Goal: Information Seeking & Learning: Compare options

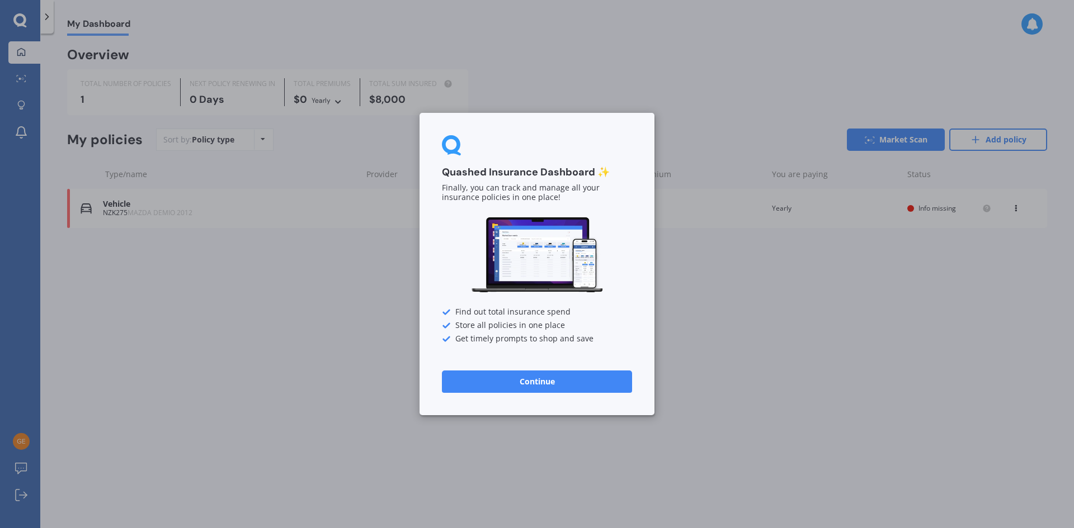
click at [531, 382] on button "Continue" at bounding box center [537, 382] width 190 height 22
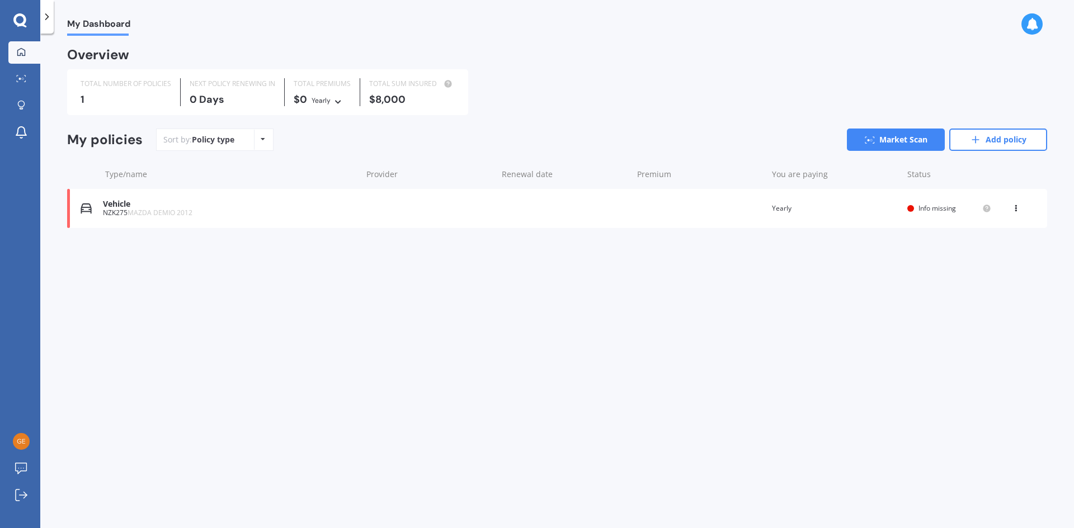
click at [925, 210] on span "Info missing" at bounding box center [936, 209] width 37 height 10
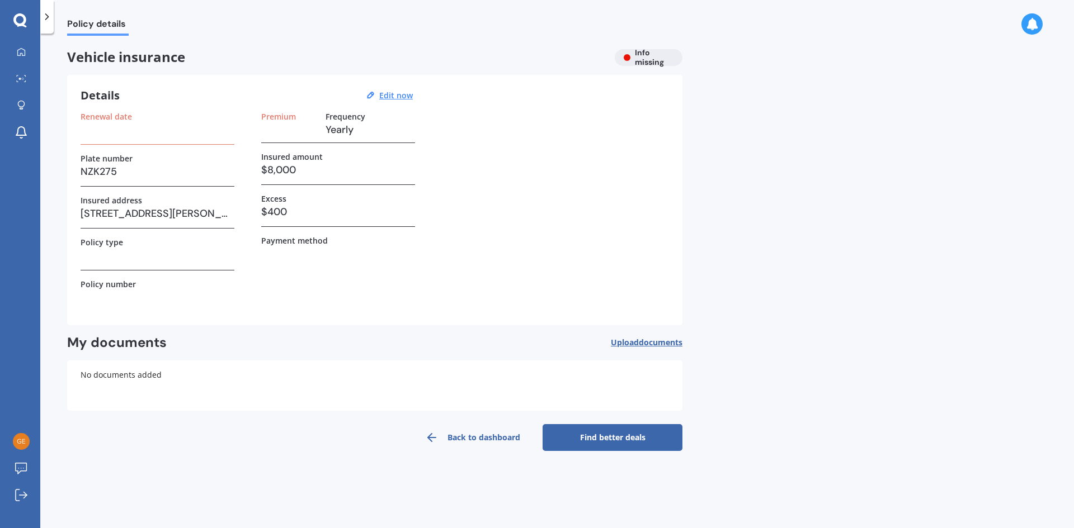
click at [113, 138] on div "Renewal date" at bounding box center [158, 128] width 154 height 33
click at [351, 123] on h3 "Yearly" at bounding box center [369, 129] width 89 height 17
click at [131, 127] on h3 at bounding box center [158, 129] width 154 height 17
click at [115, 115] on label "Renewal date" at bounding box center [106, 117] width 51 height 10
click at [403, 96] on u "Edit now" at bounding box center [396, 95] width 34 height 11
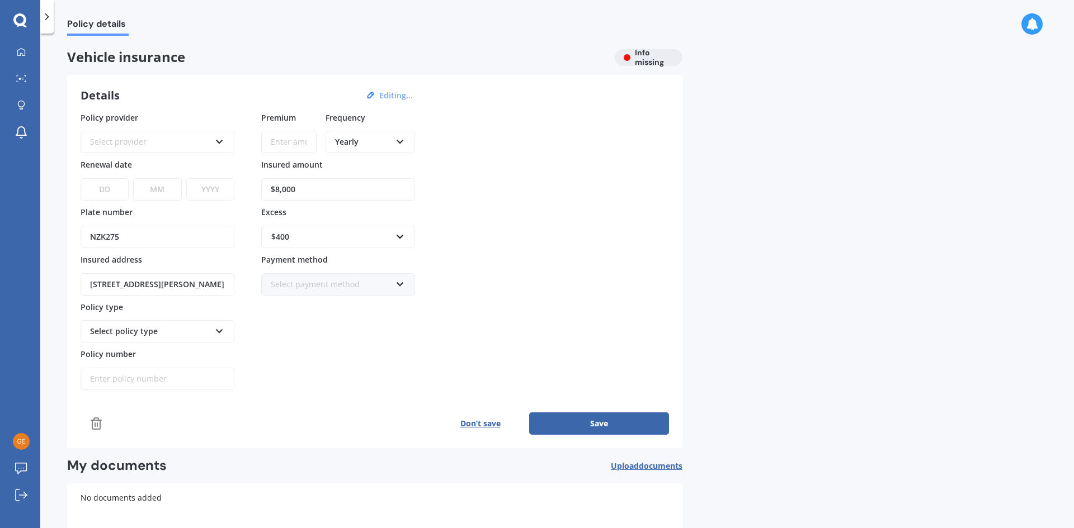
click at [199, 137] on div "Select provider" at bounding box center [150, 142] width 120 height 12
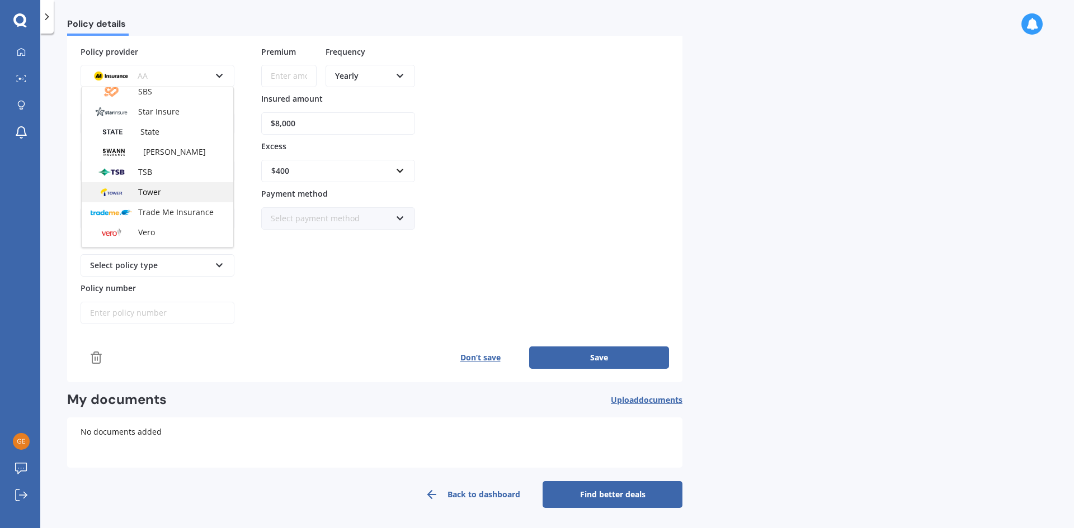
scroll to position [428, 0]
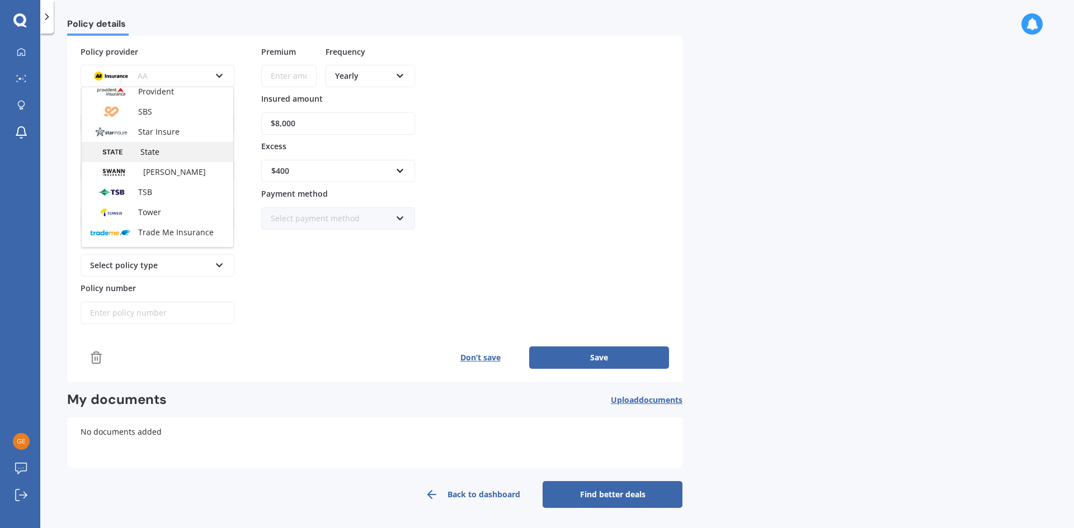
click at [155, 153] on span "State" at bounding box center [149, 152] width 19 height 11
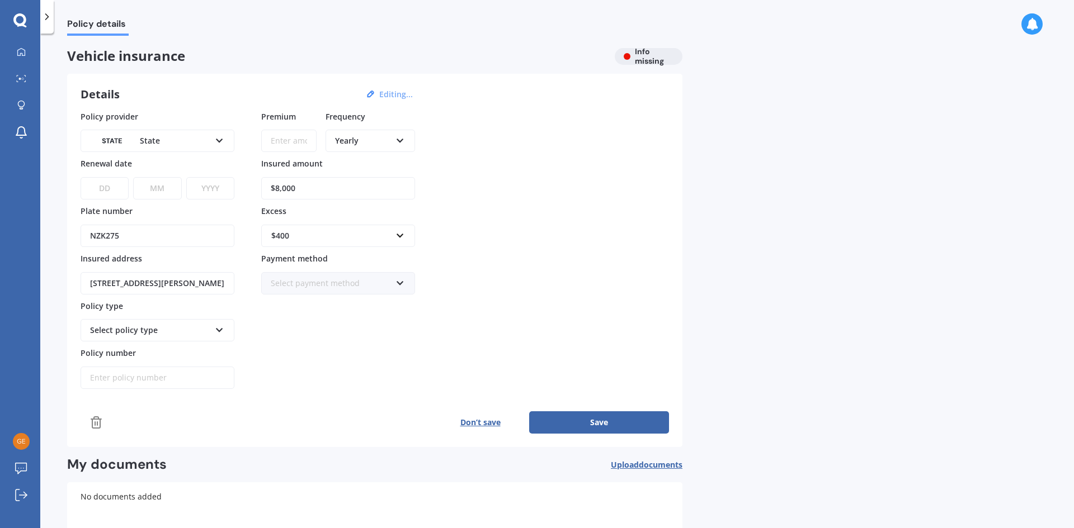
scroll to position [0, 0]
click at [116, 186] on select "DD 01 02 03 04 05 06 07 08 09 10 11 12 13 14 15 16 17 18 19 20 21 22 23 24 25 2…" at bounding box center [105, 189] width 48 height 22
click at [111, 193] on select "DD 01 02 03 04 05 06 07 08 09 10 11 12 13 14 15 16 17 18 19 20 21 22 23 24 25 2…" at bounding box center [105, 189] width 48 height 22
select select "22"
click at [81, 178] on select "DD 01 02 03 04 05 06 07 08 09 10 11 12 13 14 15 16 17 18 19 20 21 22 23 24 25 2…" at bounding box center [105, 189] width 48 height 22
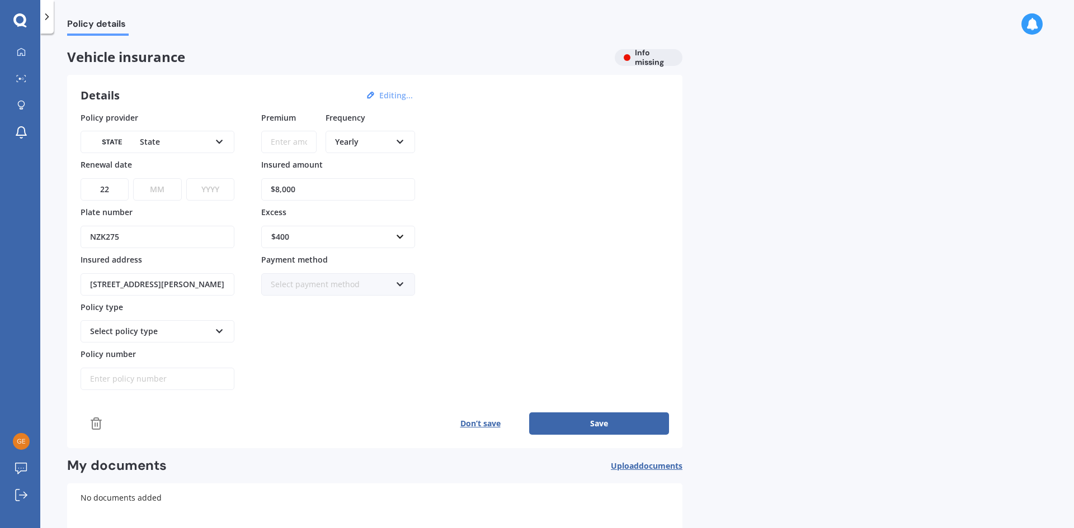
click at [164, 190] on select "MM 01 02 03 04 05 06 07 08 09 10 11 12" at bounding box center [157, 189] width 48 height 22
select select "07"
click at [133, 178] on select "MM 01 02 03 04 05 06 07 08 09 10 11 12" at bounding box center [157, 189] width 48 height 22
drag, startPoint x: 212, startPoint y: 191, endPoint x: 215, endPoint y: 199, distance: 7.8
click at [212, 191] on select "YYYY 2027 2026 2025 2024 2023 2022 2021 2020 2019 2018 2017 2016 2015 2014 2013…" at bounding box center [210, 189] width 48 height 22
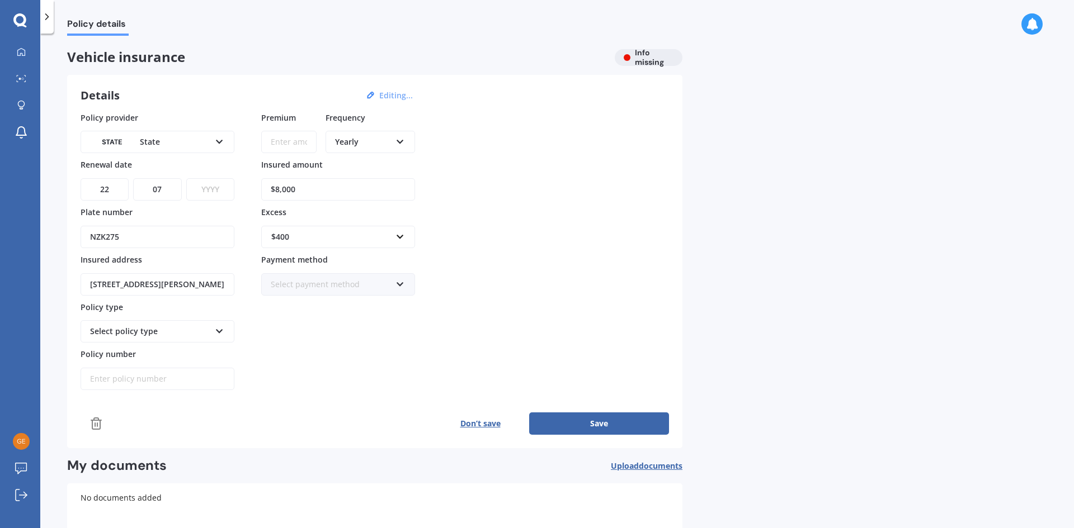
select select "2026"
click at [186, 178] on select "YYYY 2027 2026 2025 2024 2023 2022 2021 2020 2019 2018 2017 2016 2015 2014 2013…" at bounding box center [210, 189] width 48 height 22
drag, startPoint x: 307, startPoint y: 193, endPoint x: 233, endPoint y: 193, distance: 73.8
click at [233, 193] on div "Policy provider State AA AMI AMP ANZ ASB Aioi Nissay Dowa Ando Assurant Autosur…" at bounding box center [375, 251] width 588 height 279
type input "$6,700"
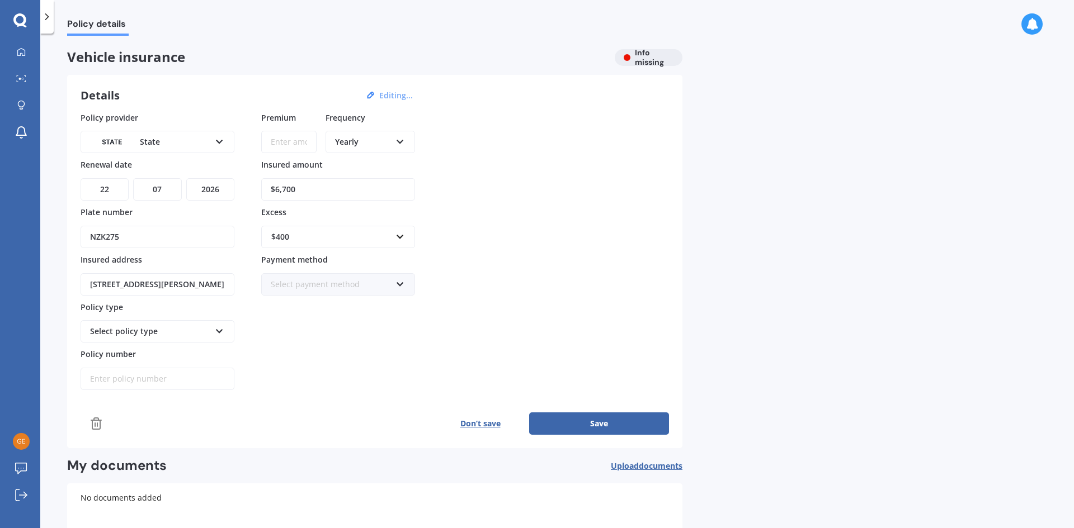
click at [293, 144] on input "Premium" at bounding box center [288, 142] width 55 height 22
type input "$43.59"
click at [390, 140] on div "Yearly" at bounding box center [363, 142] width 56 height 12
click at [363, 228] on span "Monthly" at bounding box center [351, 223] width 31 height 11
click at [379, 142] on div "Monthly" at bounding box center [363, 142] width 56 height 12
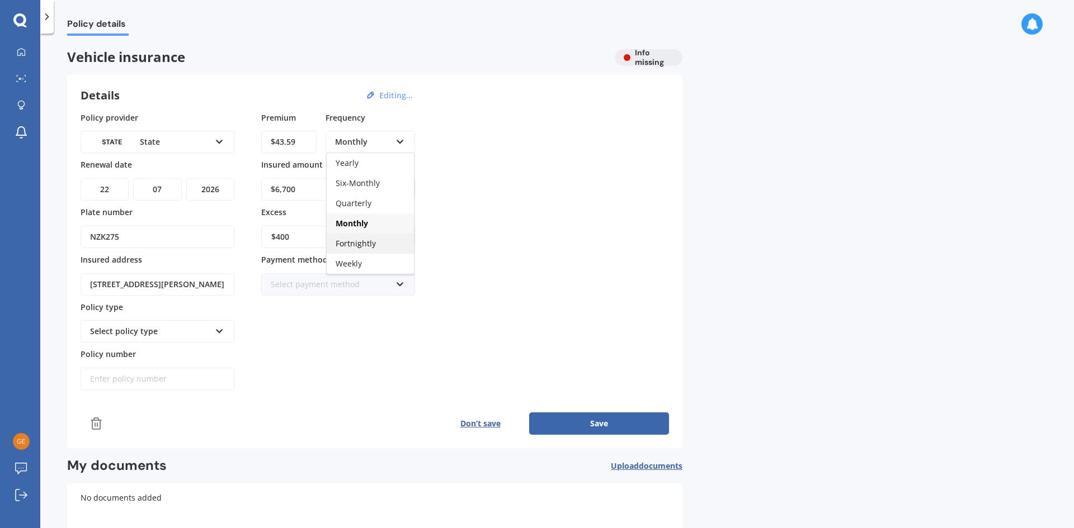
click at [358, 246] on span "Fortnightly" at bounding box center [356, 243] width 40 height 11
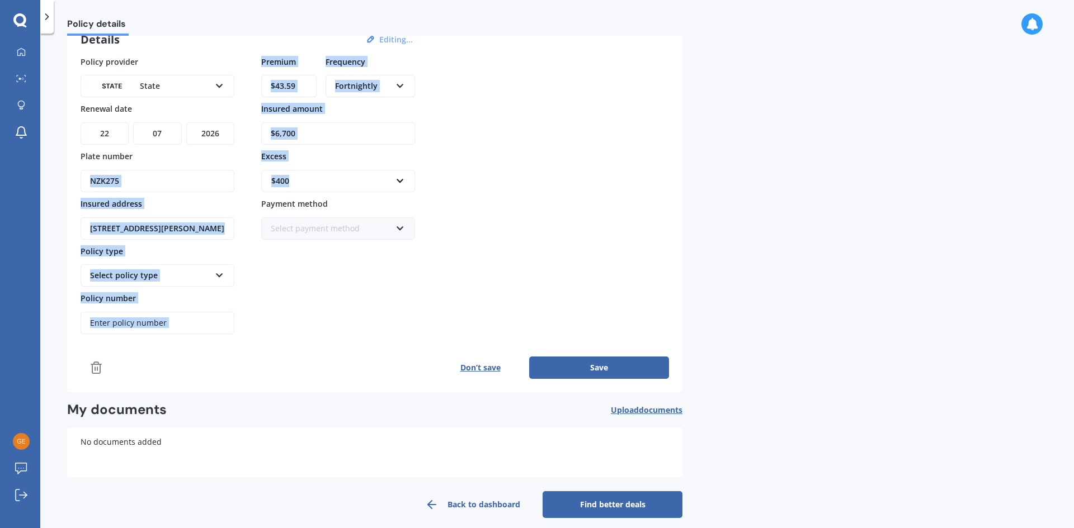
drag, startPoint x: 296, startPoint y: 180, endPoint x: 225, endPoint y: 182, distance: 70.5
click at [227, 182] on div "Policy provider State AA AMI AMP ANZ ASB Aioi Nissay Dowa Ando Assurant Autosur…" at bounding box center [375, 195] width 588 height 279
click at [300, 190] on input "text" at bounding box center [334, 181] width 144 height 21
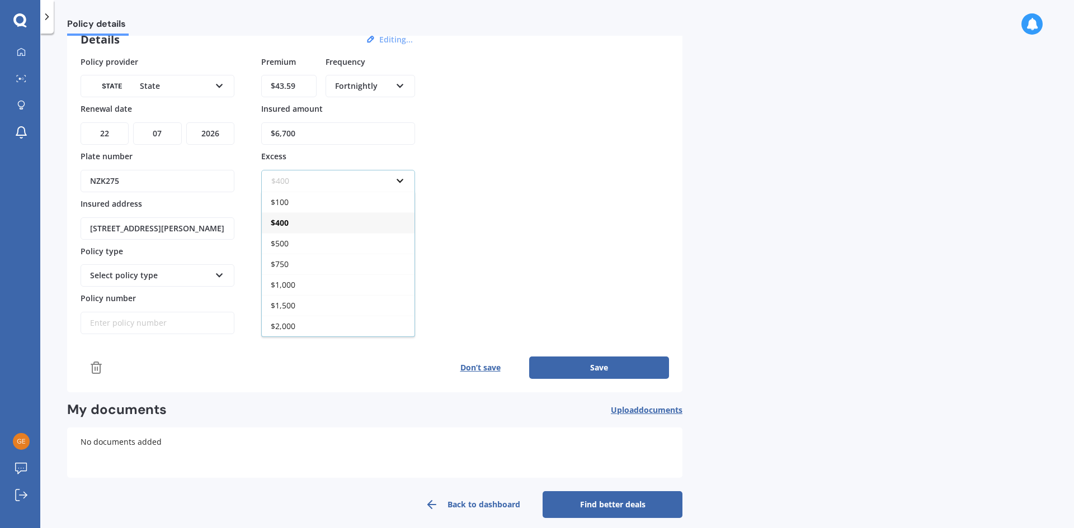
click at [389, 180] on input "text" at bounding box center [334, 181] width 144 height 21
click at [278, 242] on span "$500" at bounding box center [280, 243] width 18 height 11
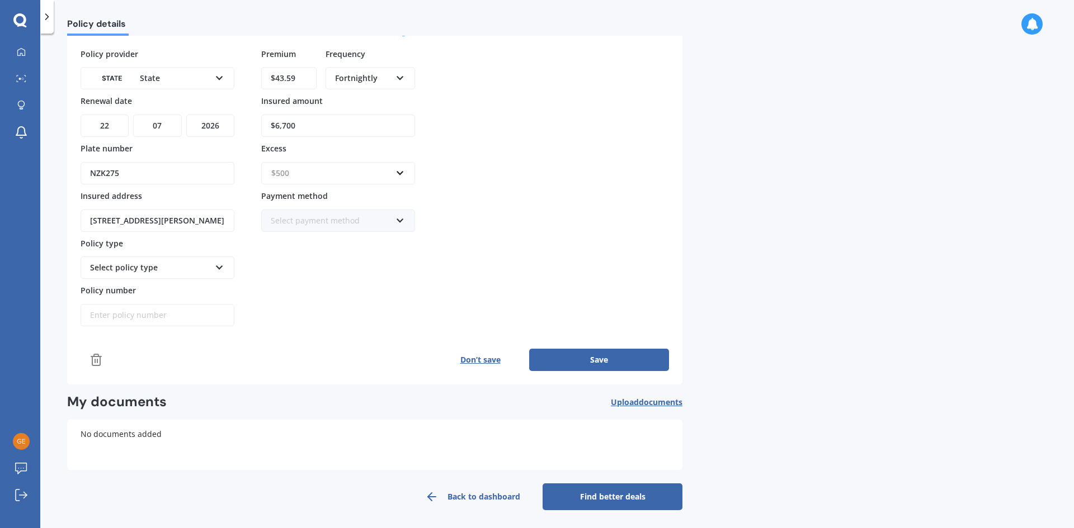
scroll to position [66, 0]
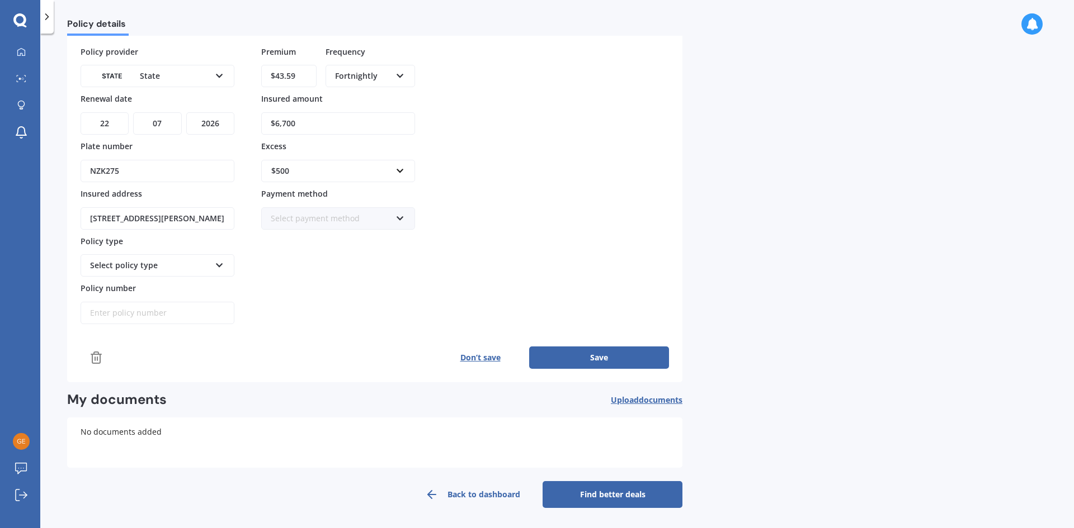
click at [354, 219] on div "Select payment method" at bounding box center [331, 218] width 120 height 12
click at [352, 240] on span "Direct debit - bank account" at bounding box center [322, 239] width 102 height 11
click at [204, 263] on div "Select policy type" at bounding box center [150, 265] width 120 height 12
click at [150, 285] on div "Comprehensive" at bounding box center [158, 287] width 152 height 20
click at [132, 314] on input "Policy number" at bounding box center [158, 313] width 154 height 22
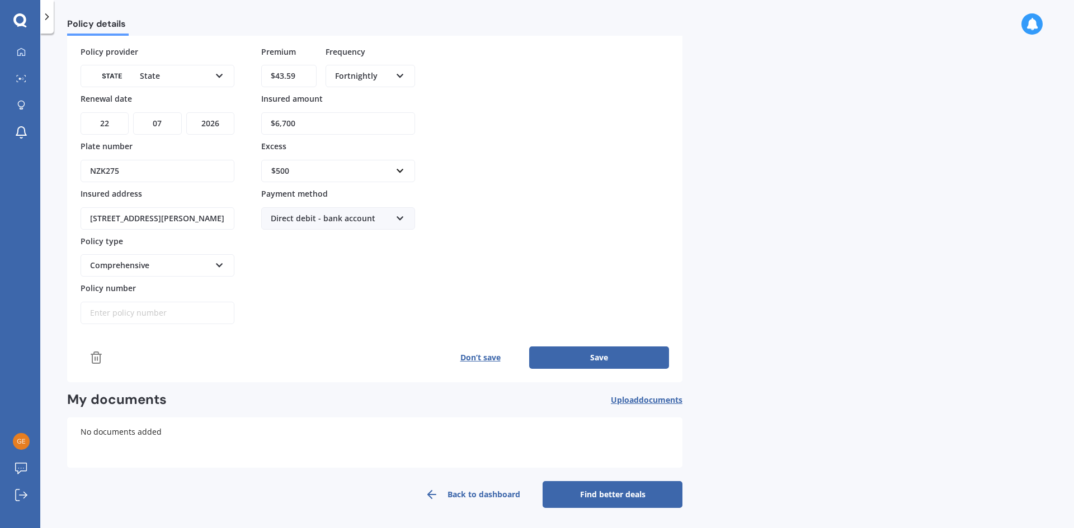
paste input "MOTS01205579"
type input "MOTS01205579"
click at [627, 357] on button "Save" at bounding box center [599, 358] width 140 height 22
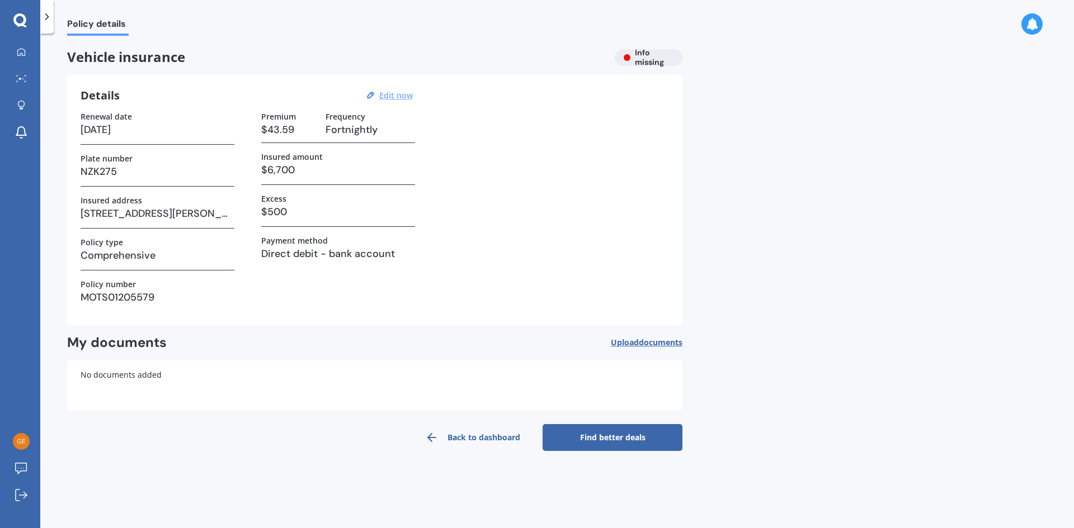
scroll to position [0, 0]
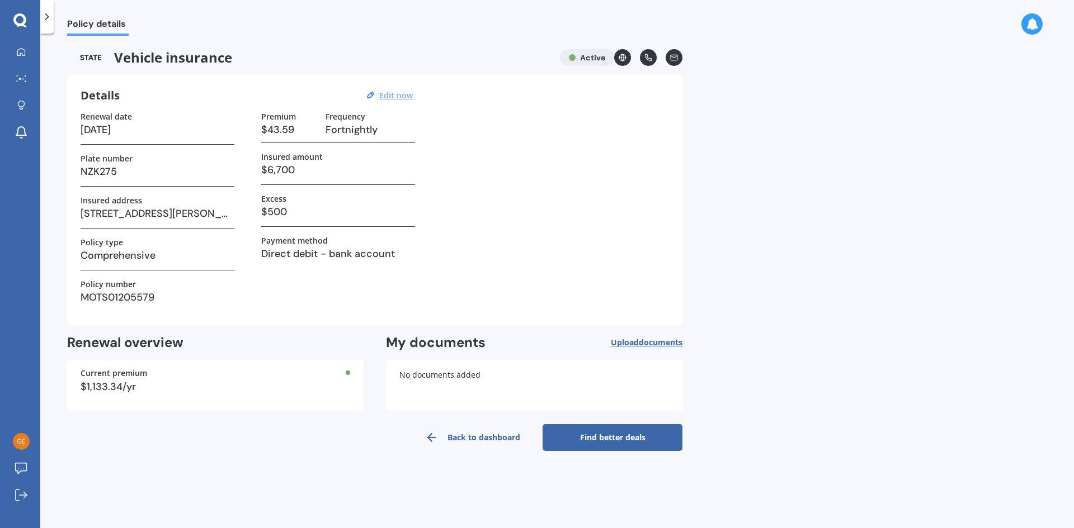
drag, startPoint x: 471, startPoint y: 440, endPoint x: 462, endPoint y: 438, distance: 9.1
click at [471, 440] on link "Back to dashboard" at bounding box center [473, 437] width 140 height 27
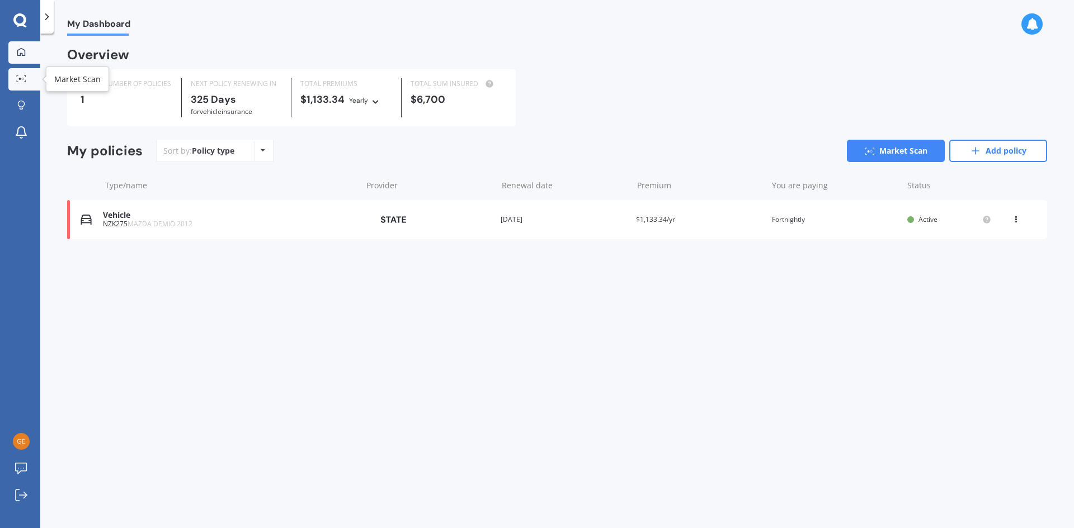
click at [20, 81] on icon at bounding box center [21, 78] width 10 height 7
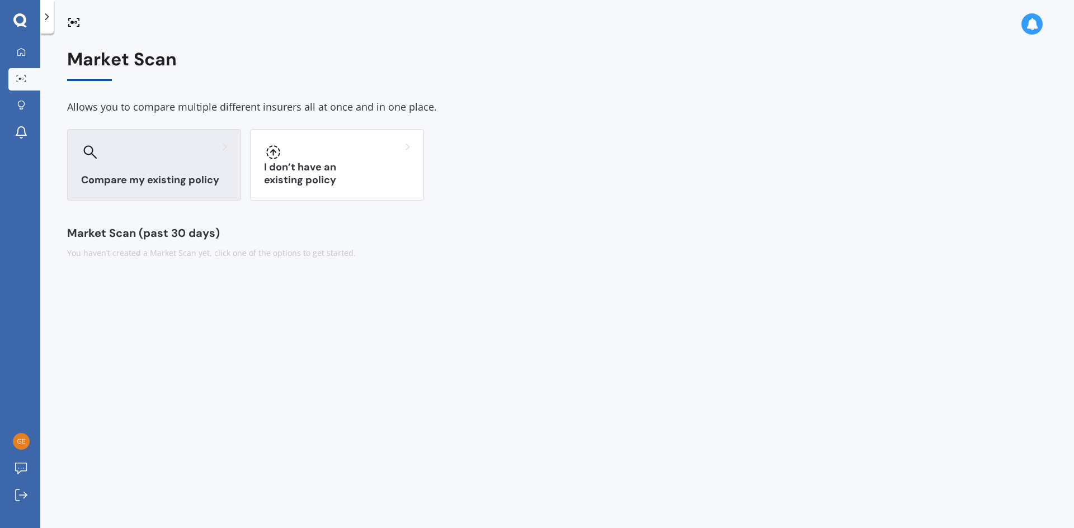
click at [157, 171] on div "Compare my existing policy" at bounding box center [154, 165] width 174 height 72
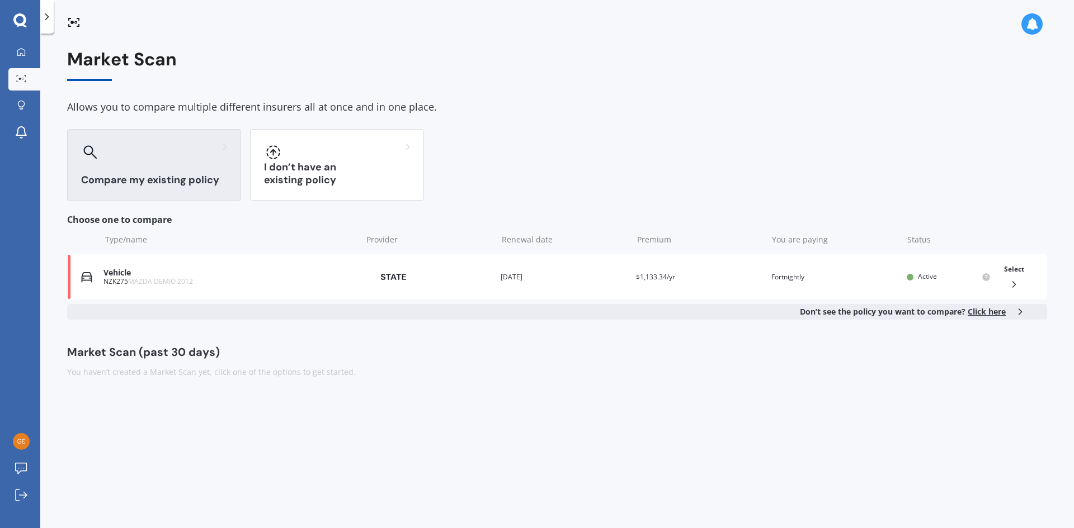
click at [983, 313] on span "Click here" at bounding box center [986, 311] width 38 height 11
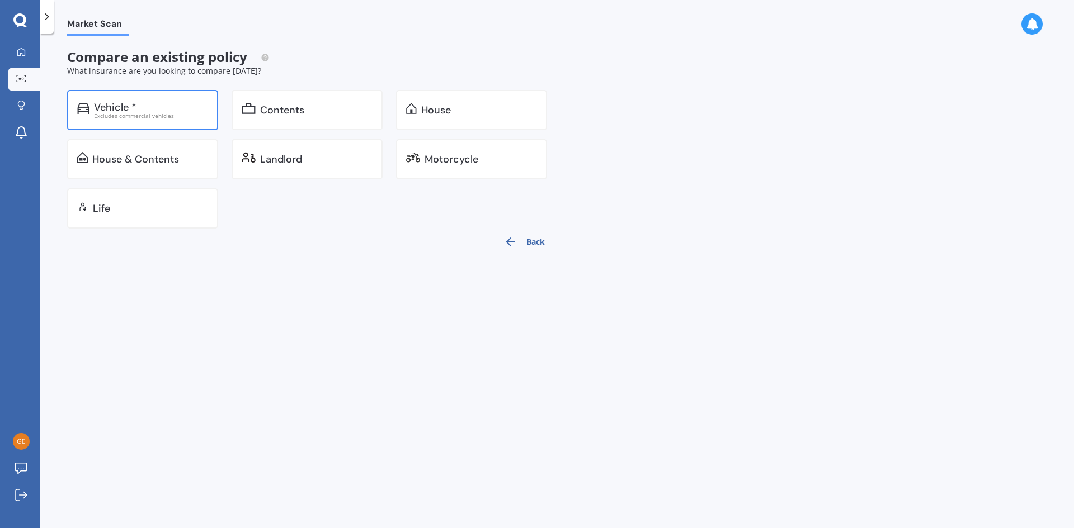
click at [164, 110] on div "Vehicle *" at bounding box center [151, 107] width 114 height 11
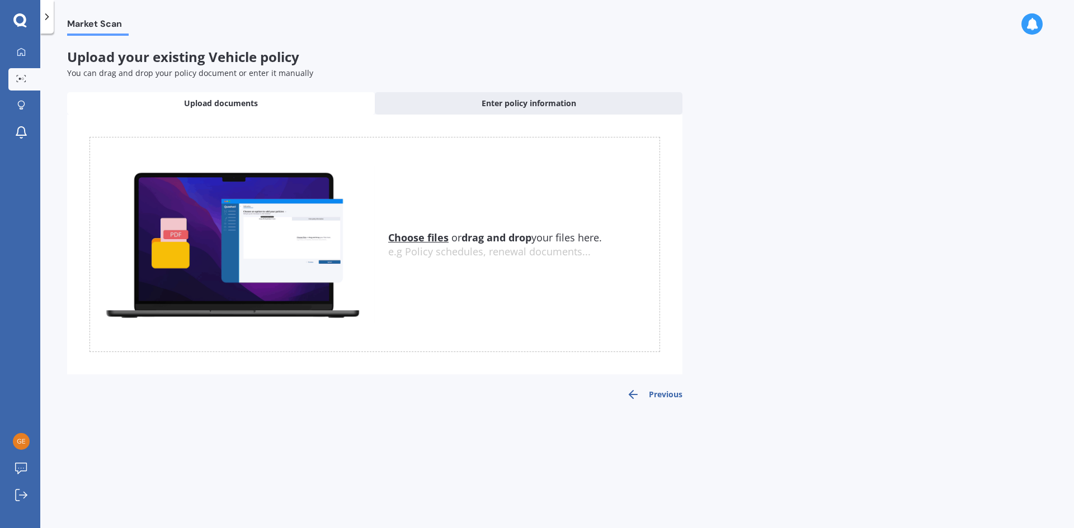
click at [22, 22] on icon at bounding box center [19, 20] width 13 height 15
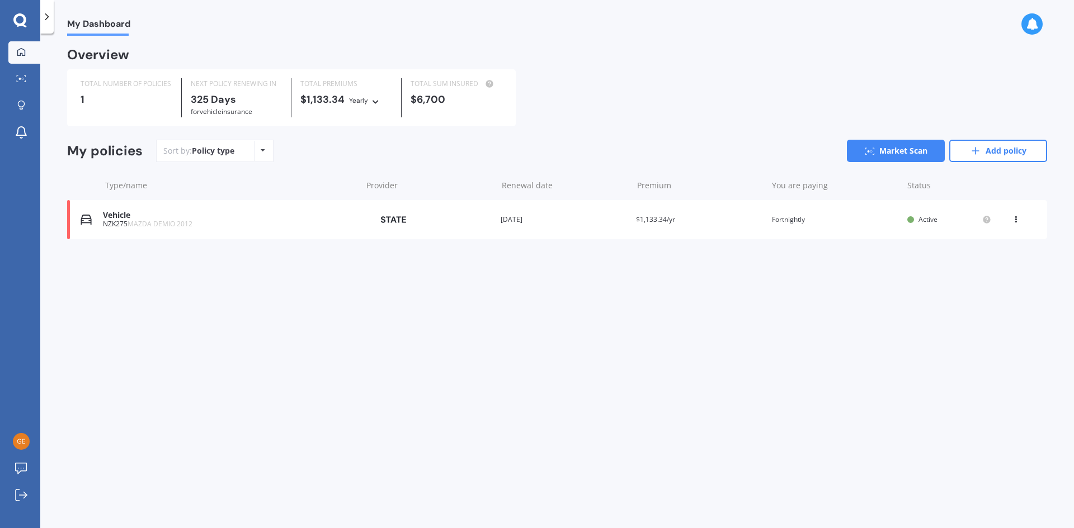
click at [241, 223] on div "NZK275 MAZDA DEMIO 2012" at bounding box center [229, 224] width 253 height 8
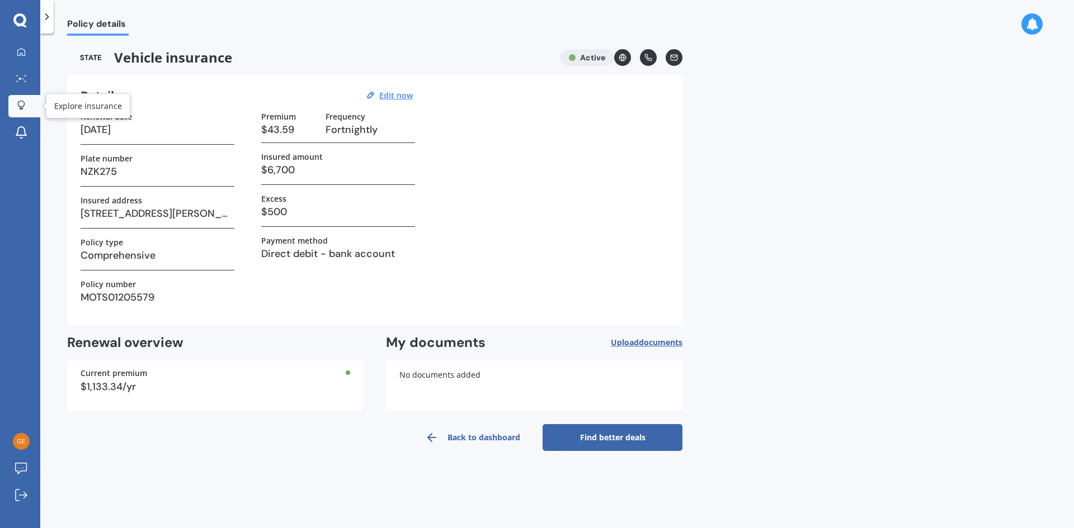
click at [23, 106] on icon at bounding box center [21, 104] width 7 height 7
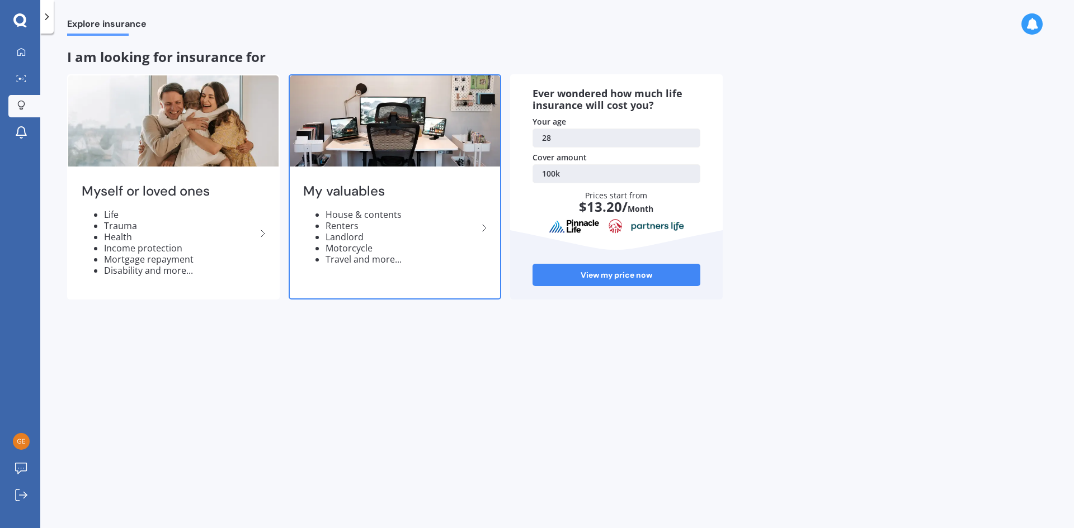
click at [421, 230] on li "Renters" at bounding box center [401, 225] width 152 height 11
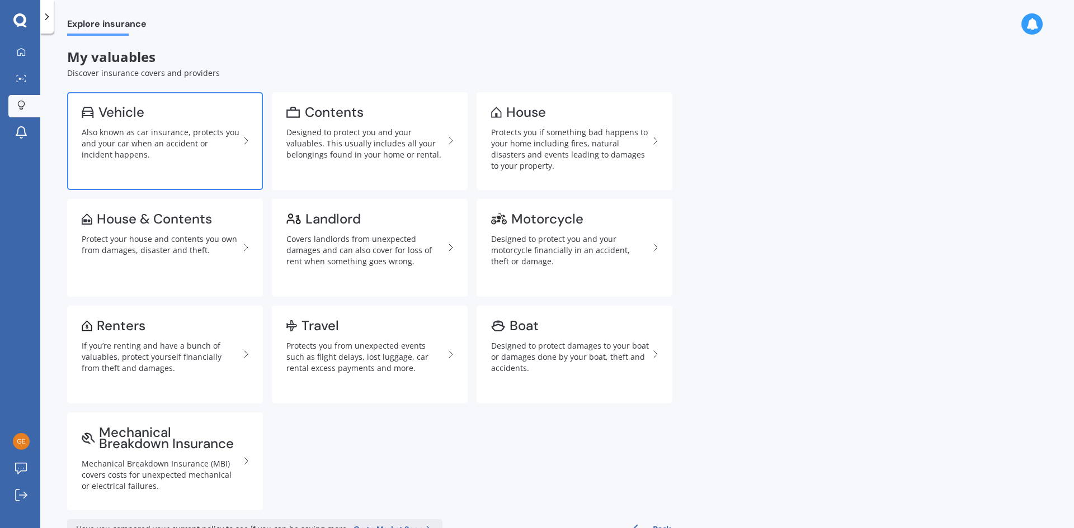
click at [174, 131] on div "Also known as car insurance, protects you and your car when an accident or inci…" at bounding box center [161, 144] width 158 height 34
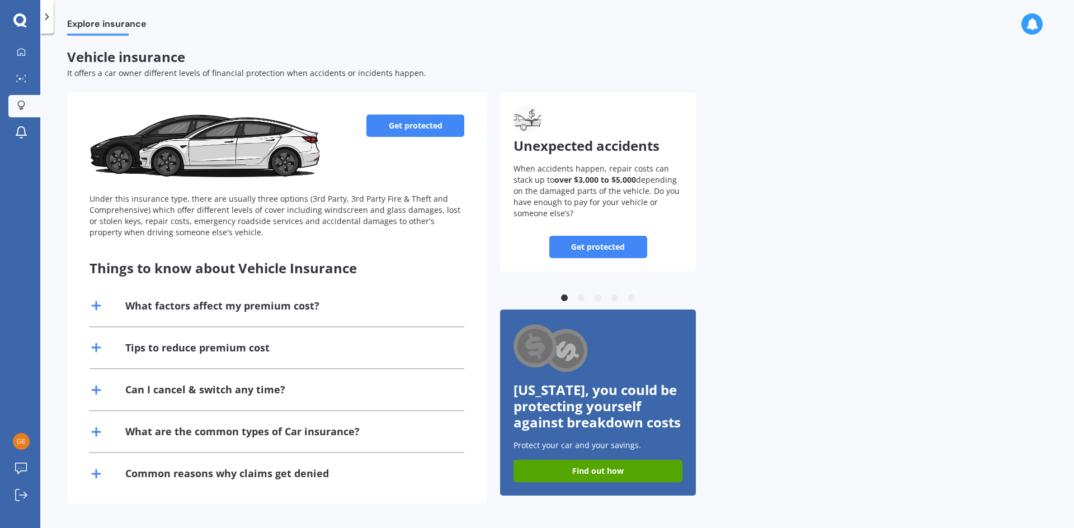
click at [98, 306] on line at bounding box center [96, 306] width 8 height 0
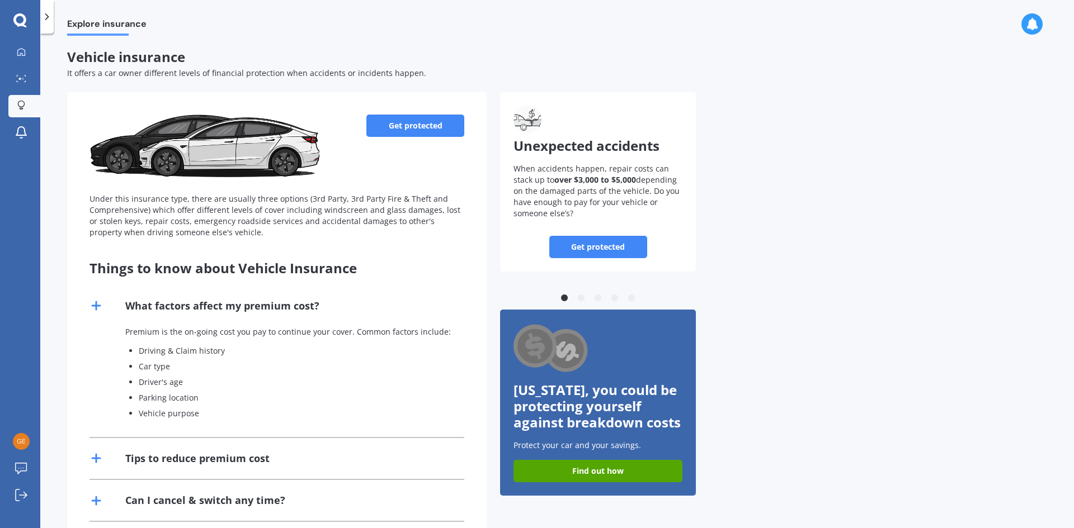
click at [98, 306] on line at bounding box center [96, 306] width 8 height 0
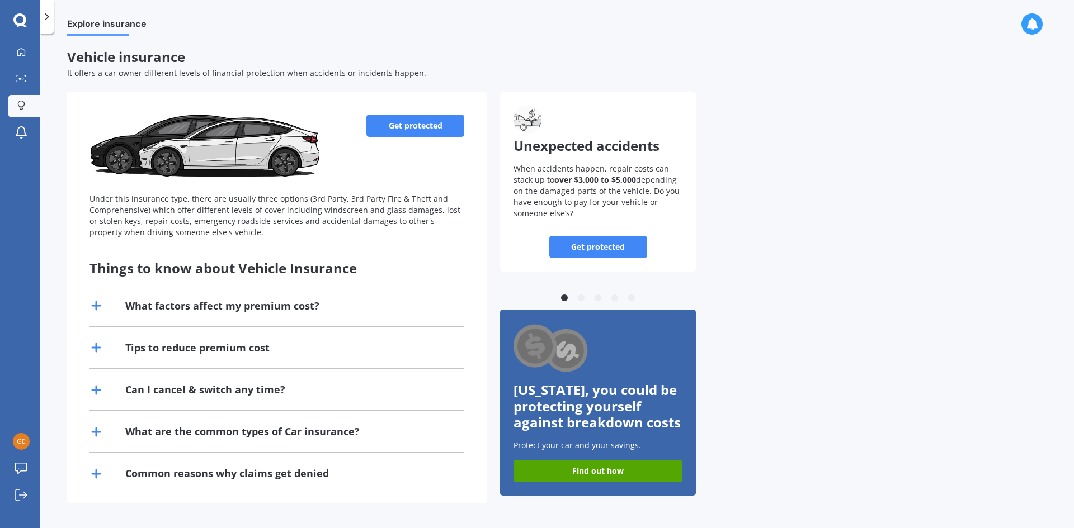
click at [49, 18] on icon at bounding box center [46, 16] width 11 height 11
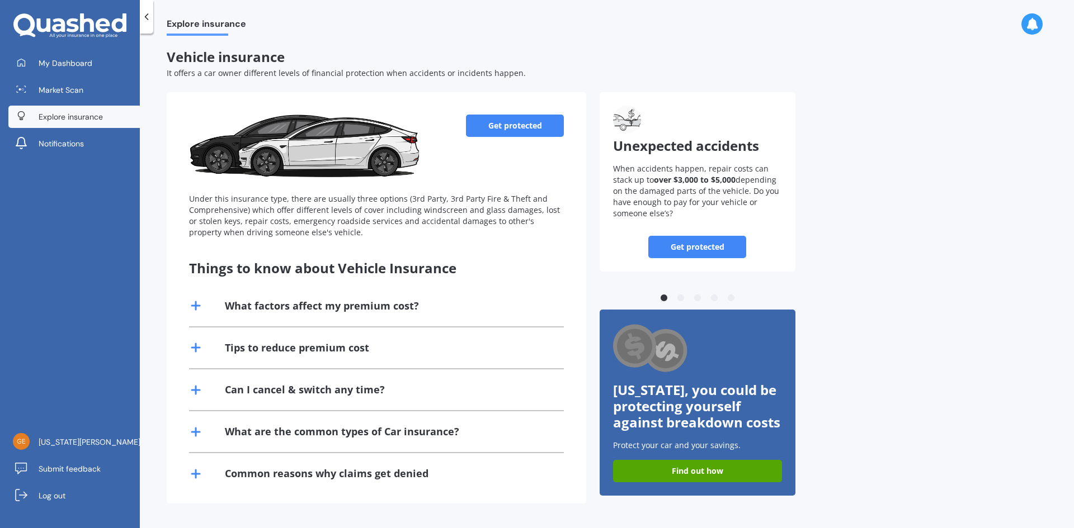
click at [144, 20] on icon at bounding box center [146, 16] width 11 height 11
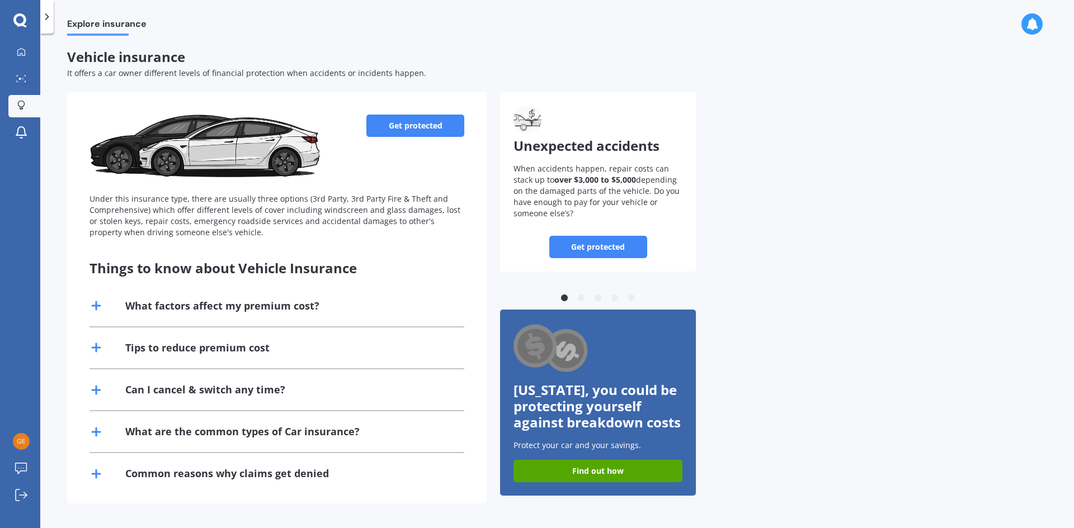
click at [416, 126] on link "Get protected" at bounding box center [415, 126] width 98 height 22
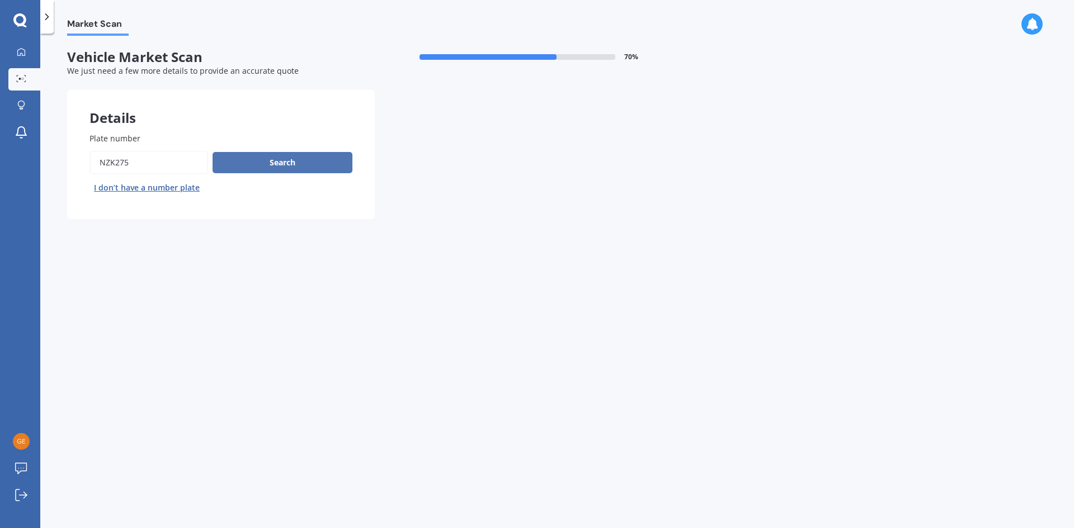
click at [278, 164] on button "Search" at bounding box center [282, 162] width 140 height 21
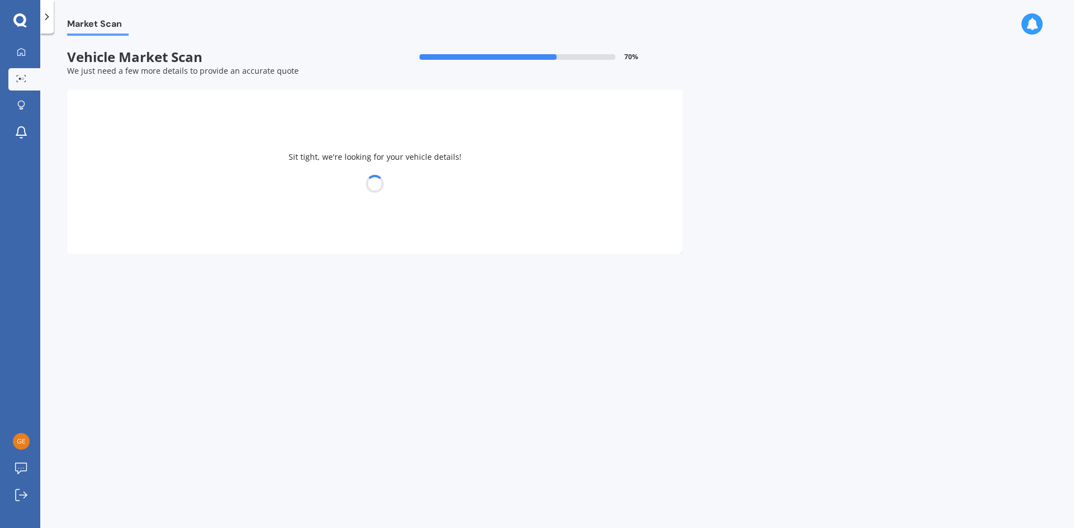
select select "MAZDA"
select select "DEMIO"
select select "05"
select select "11"
select select "1996"
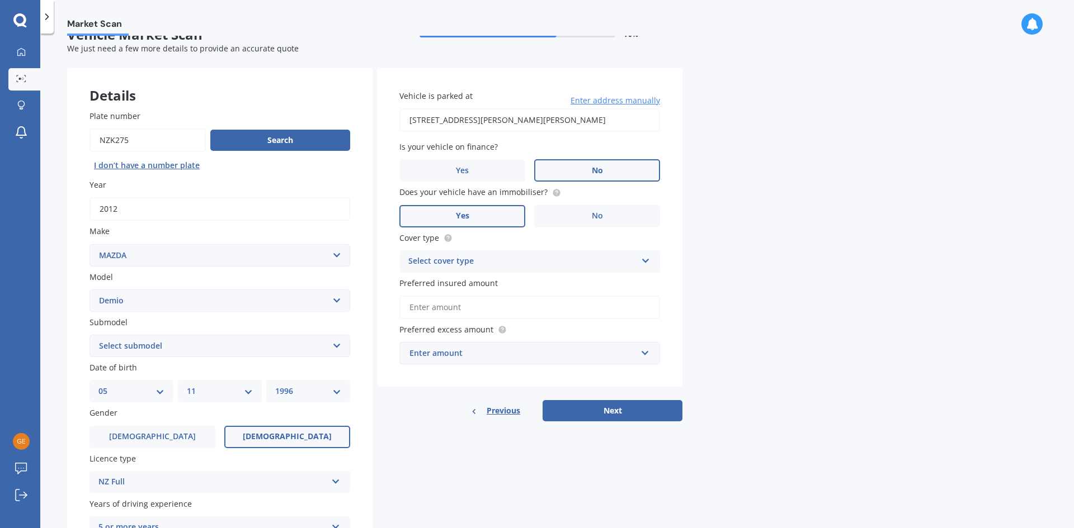
scroll to position [18, 0]
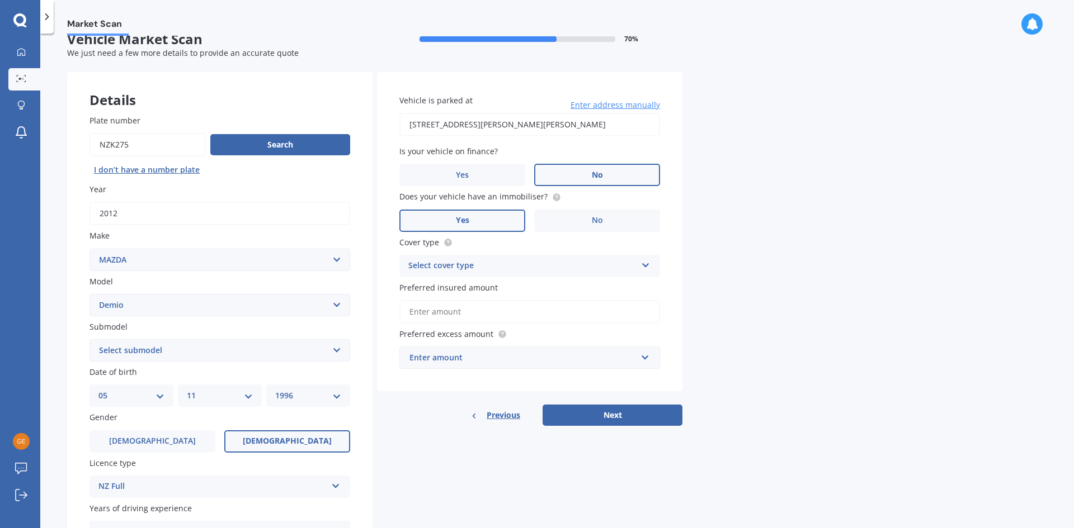
click at [641, 261] on icon at bounding box center [646, 263] width 10 height 8
click at [453, 289] on span "Comprehensive" at bounding box center [438, 287] width 59 height 11
click at [632, 358] on div "Enter amount" at bounding box center [522, 358] width 227 height 12
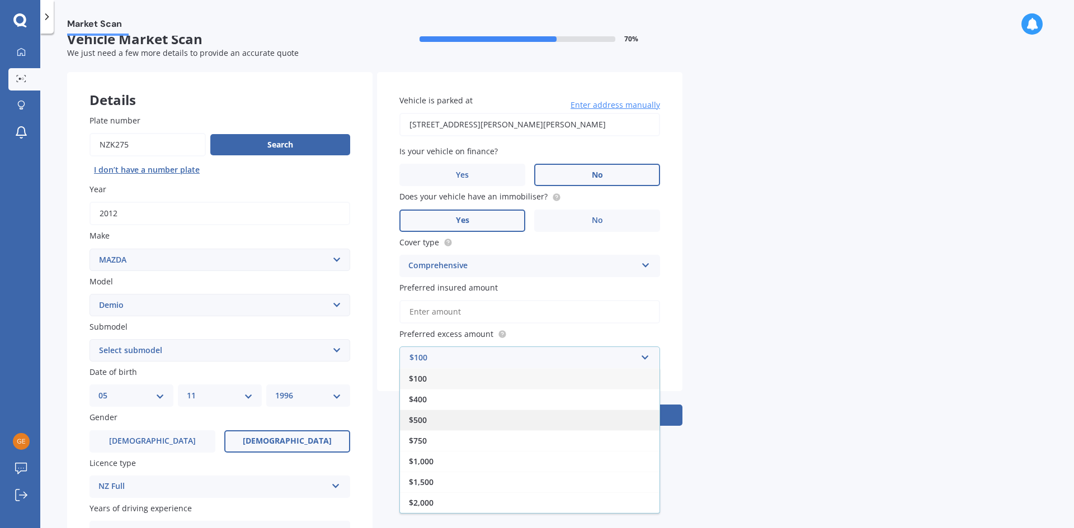
click at [450, 420] on div "$500" at bounding box center [529, 420] width 259 height 21
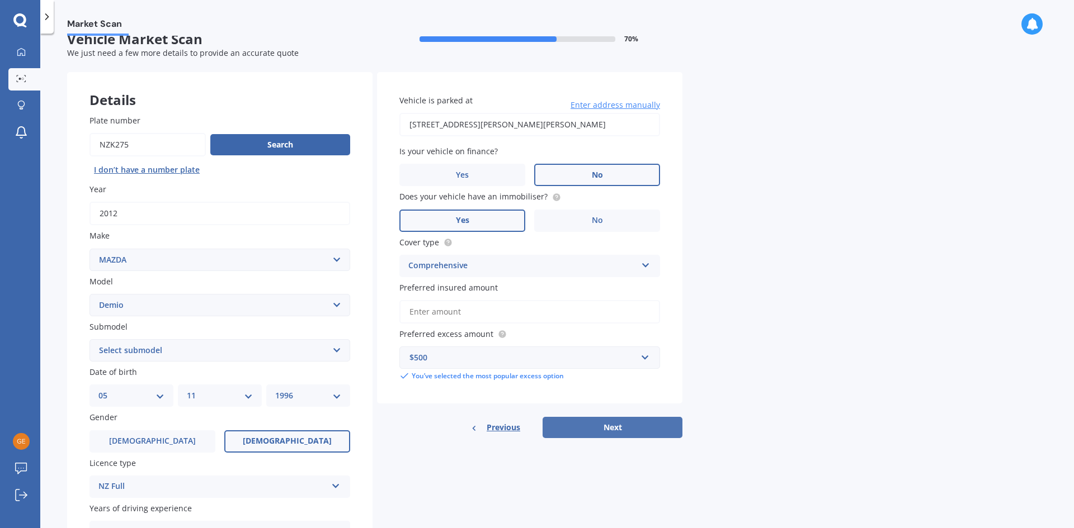
click at [617, 432] on button "Next" at bounding box center [612, 427] width 140 height 21
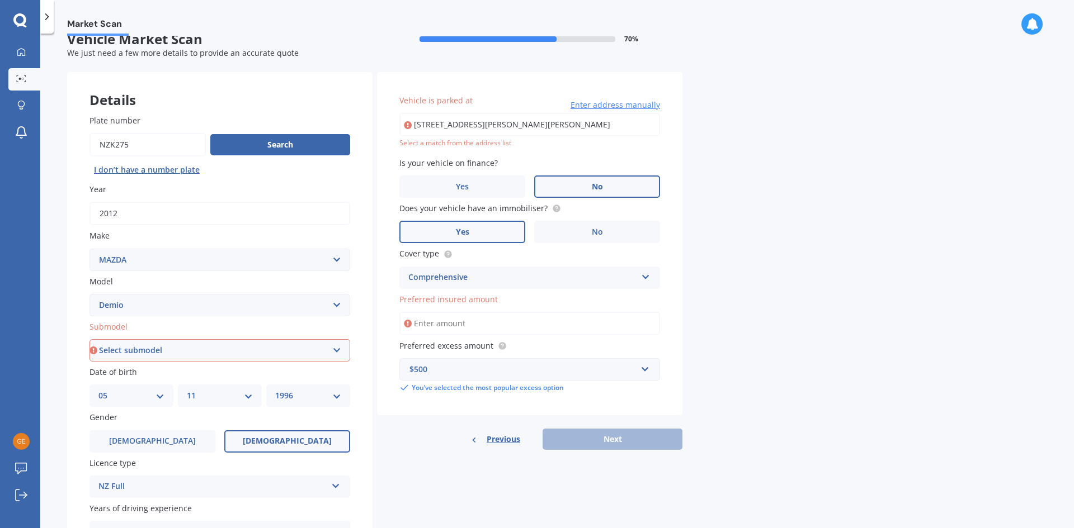
click at [579, 123] on input "105 Lewis Street, Glenview, Hamilton 3206" at bounding box center [529, 124] width 261 height 23
type input "105 Lewis Street, Glenview, Hamilton 3206"
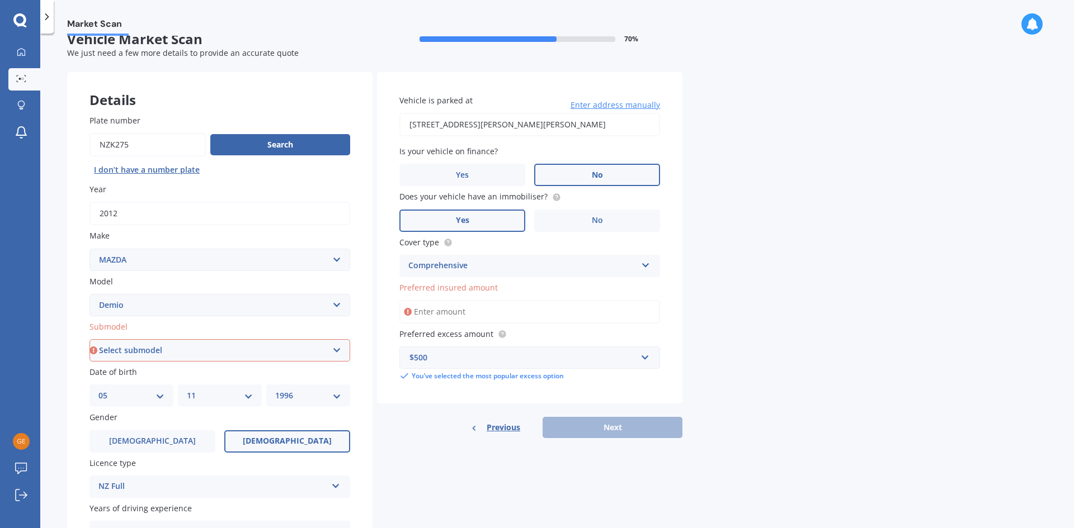
click at [490, 310] on input "Preferred insured amount" at bounding box center [529, 311] width 261 height 23
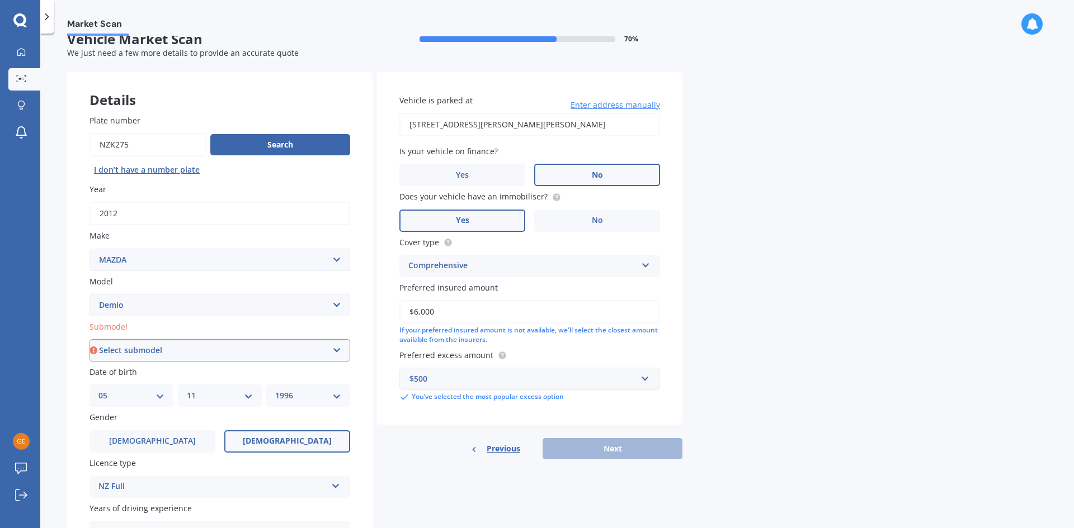
drag, startPoint x: 443, startPoint y: 314, endPoint x: 363, endPoint y: 310, distance: 79.5
click at [363, 310] on div "Details Plate number Search I don’t have a number plate Year 2012 Make Select m…" at bounding box center [374, 342] width 615 height 540
type input "$7,000"
click at [755, 395] on div "Market Scan Vehicle Market Scan 70 % We just need a few more details to provide…" at bounding box center [556, 283] width 1033 height 495
click at [270, 353] on select "Select submodel (All) Diesel Petrol XD Touring Turbo Diesel" at bounding box center [219, 350] width 261 height 22
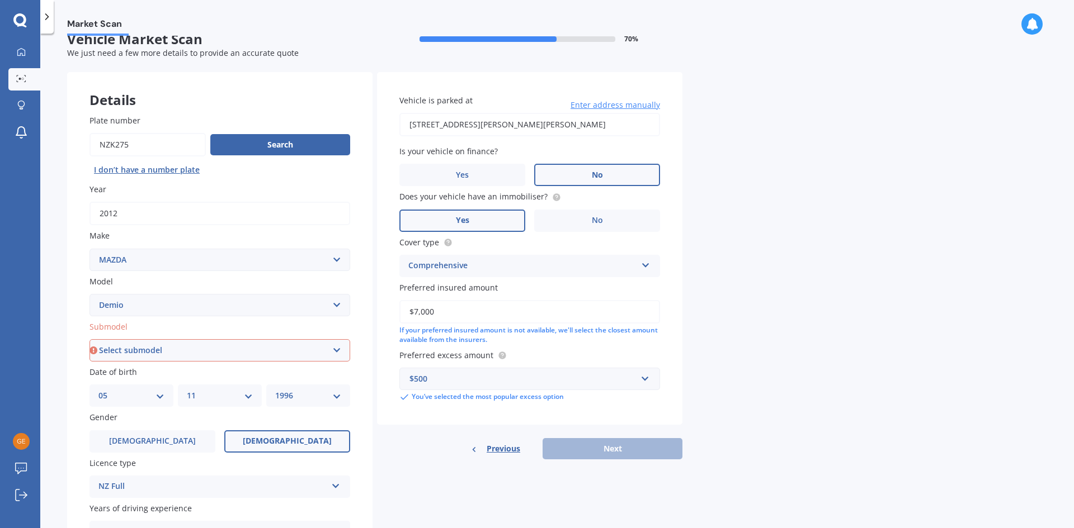
select select "PETROL"
click at [89, 339] on select "Select submodel (All) Diesel Petrol XD Touring Turbo Diesel" at bounding box center [219, 350] width 261 height 22
click at [639, 449] on button "Next" at bounding box center [612, 448] width 140 height 21
select select "05"
select select "11"
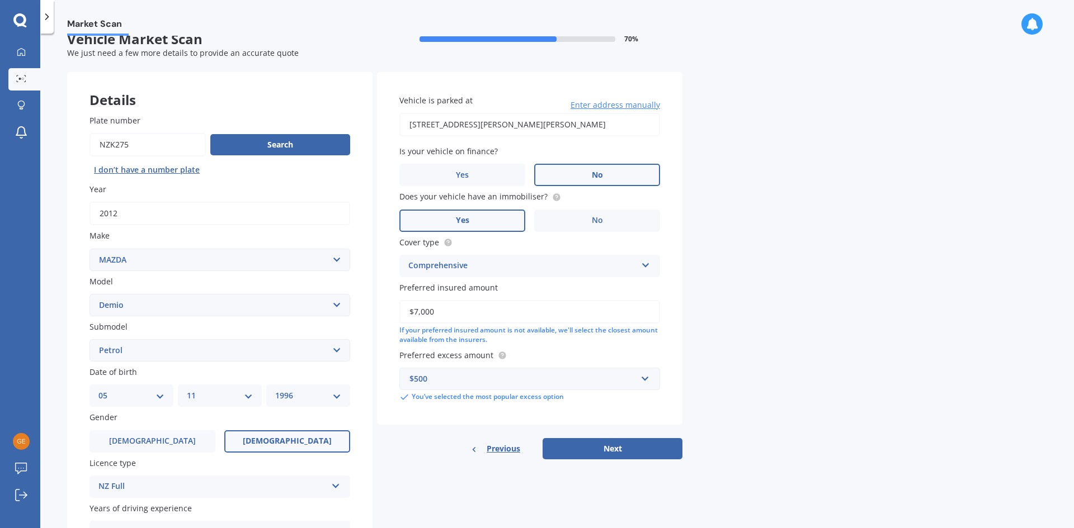
select select "1996"
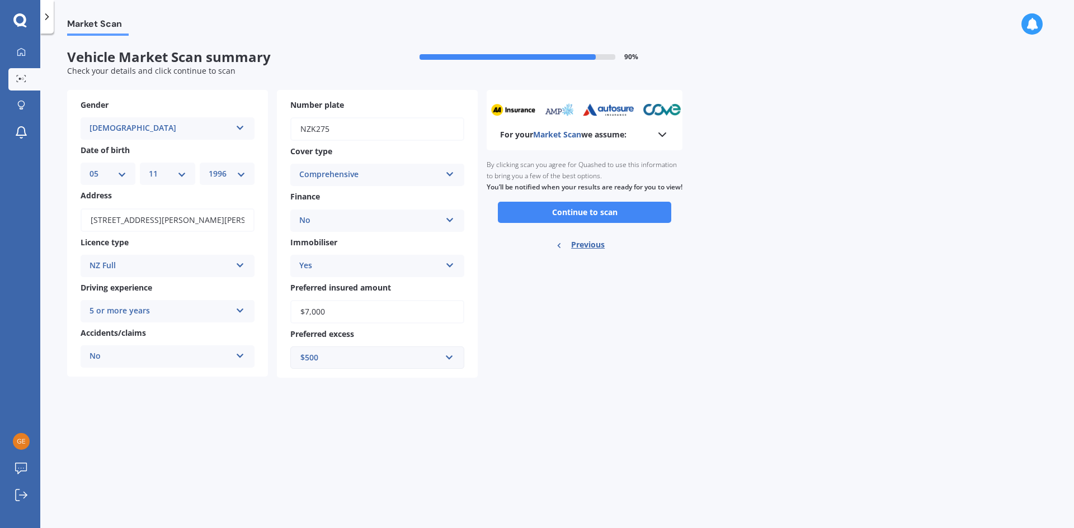
scroll to position [0, 0]
click at [594, 223] on button "Continue to scan" at bounding box center [584, 212] width 173 height 21
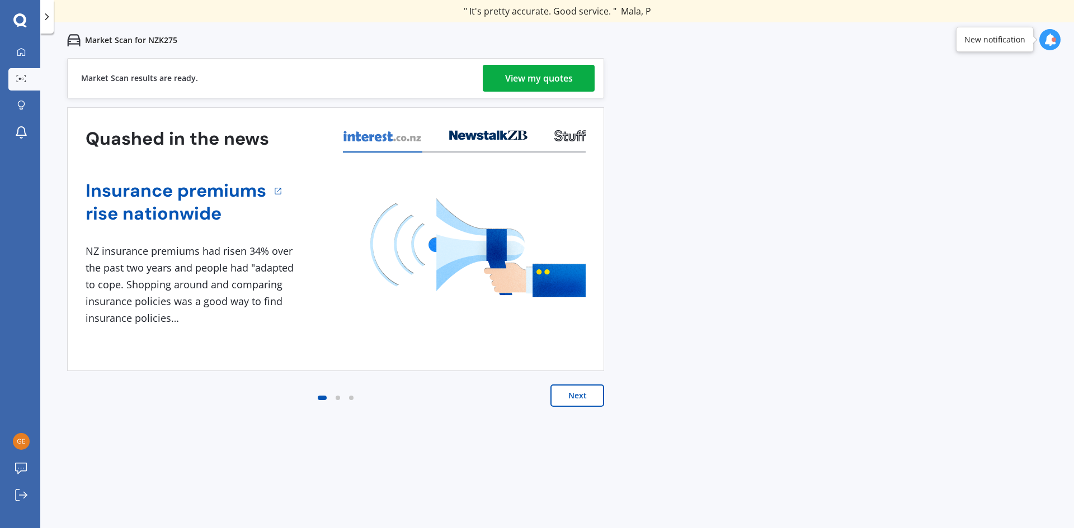
click at [547, 79] on div "View my quotes" at bounding box center [539, 78] width 68 height 27
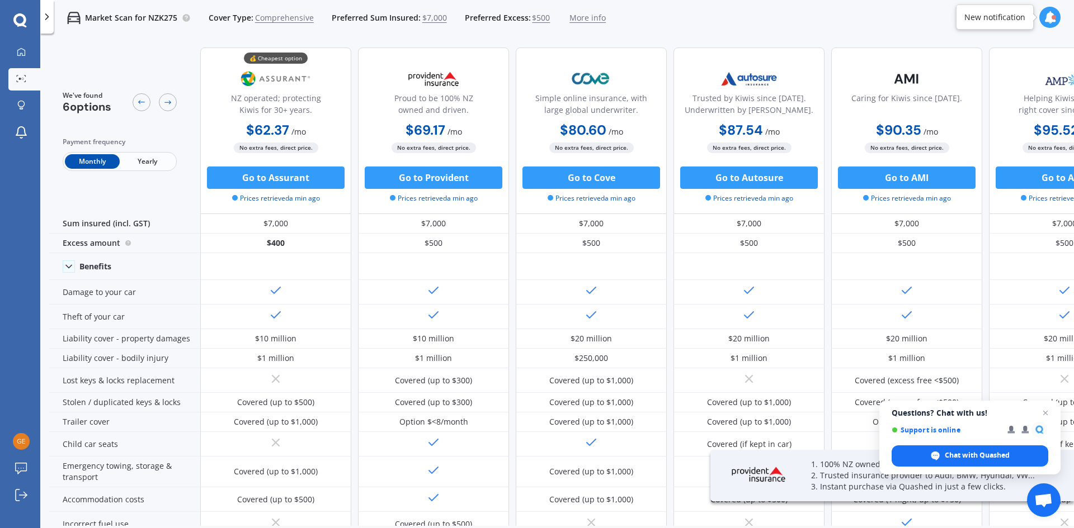
click at [150, 162] on span "Yearly" at bounding box center [147, 161] width 55 height 15
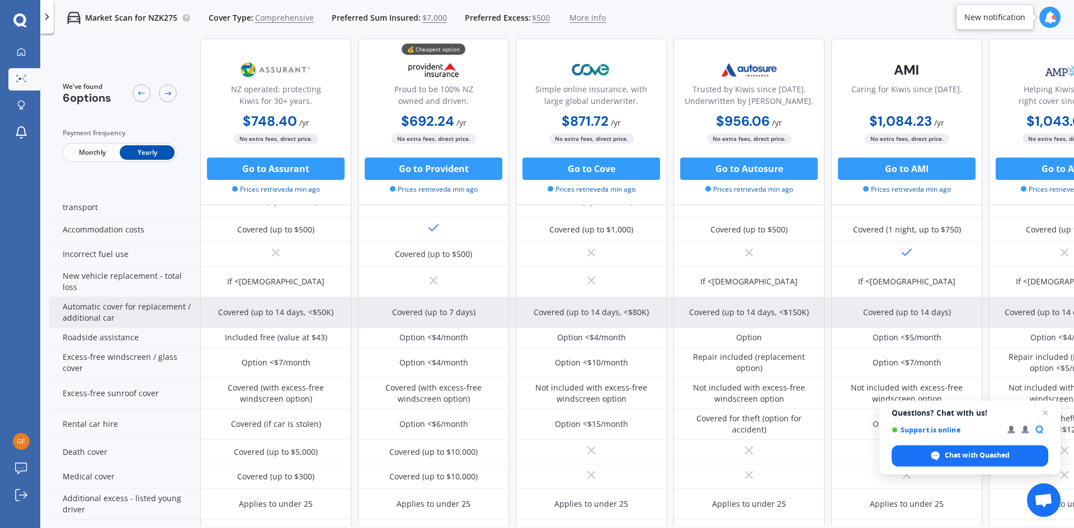
scroll to position [280, 0]
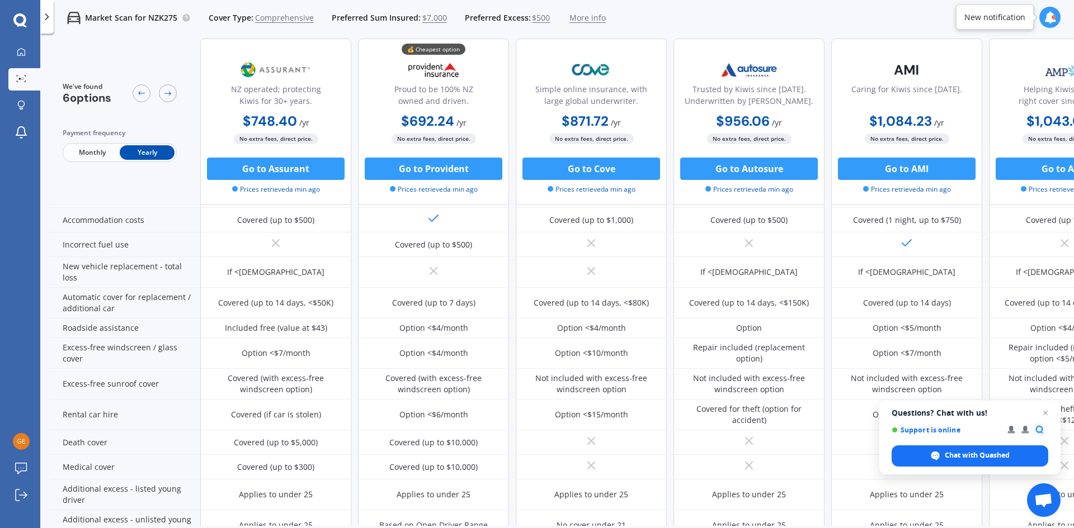
click at [1052, 17] on div at bounding box center [1053, 17] width 4 height 4
